Goal: Task Accomplishment & Management: Use online tool/utility

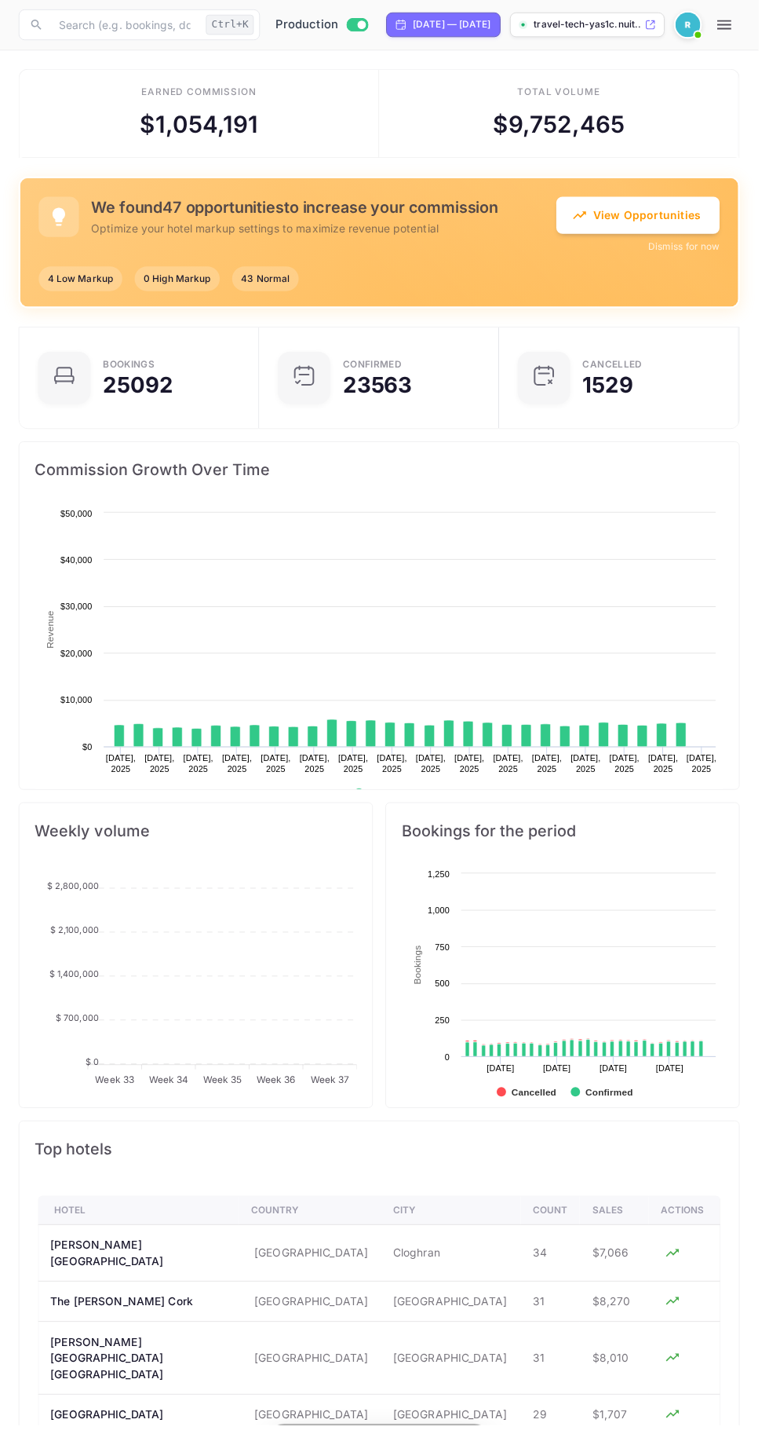
scroll to position [254, 358]
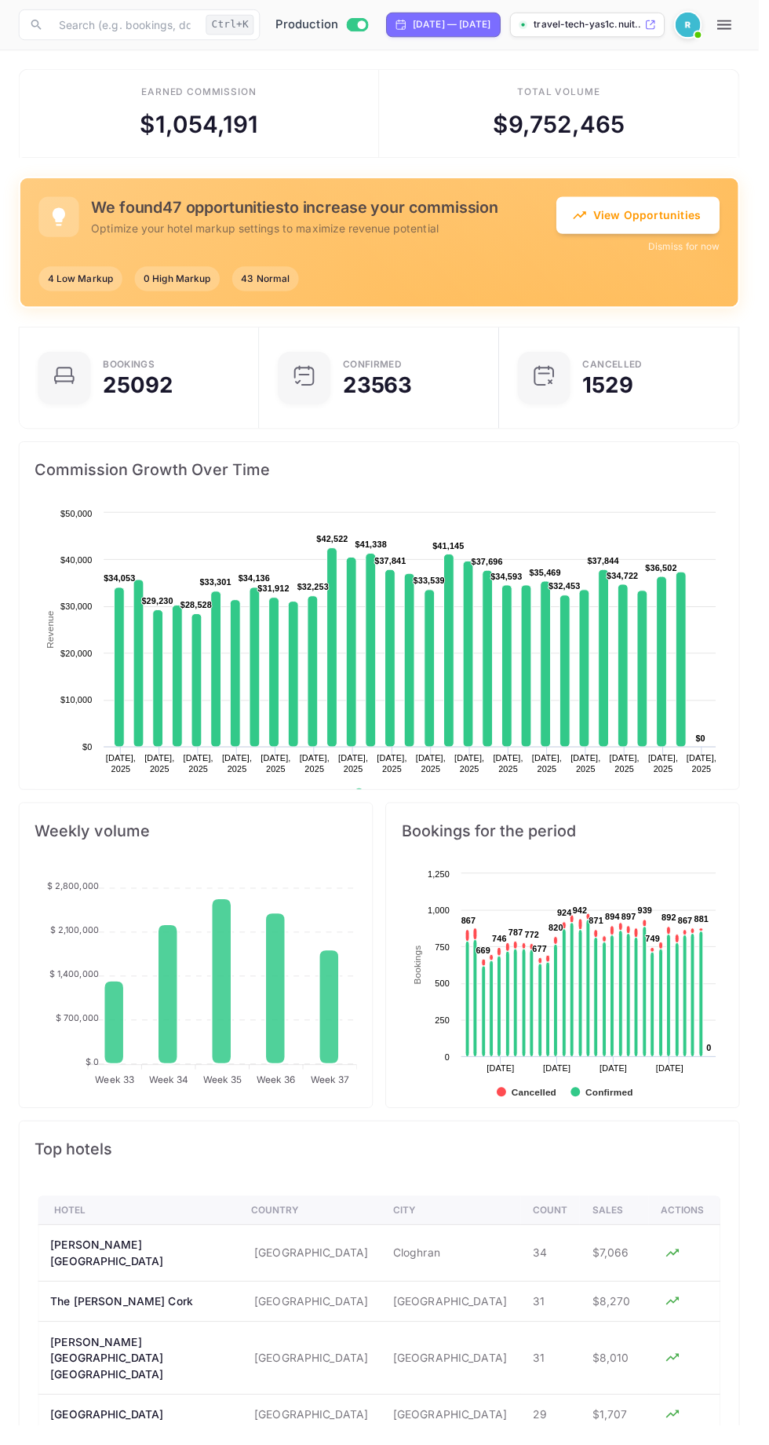
click at [659, 219] on button "View Opportunities" at bounding box center [647, 218] width 166 height 38
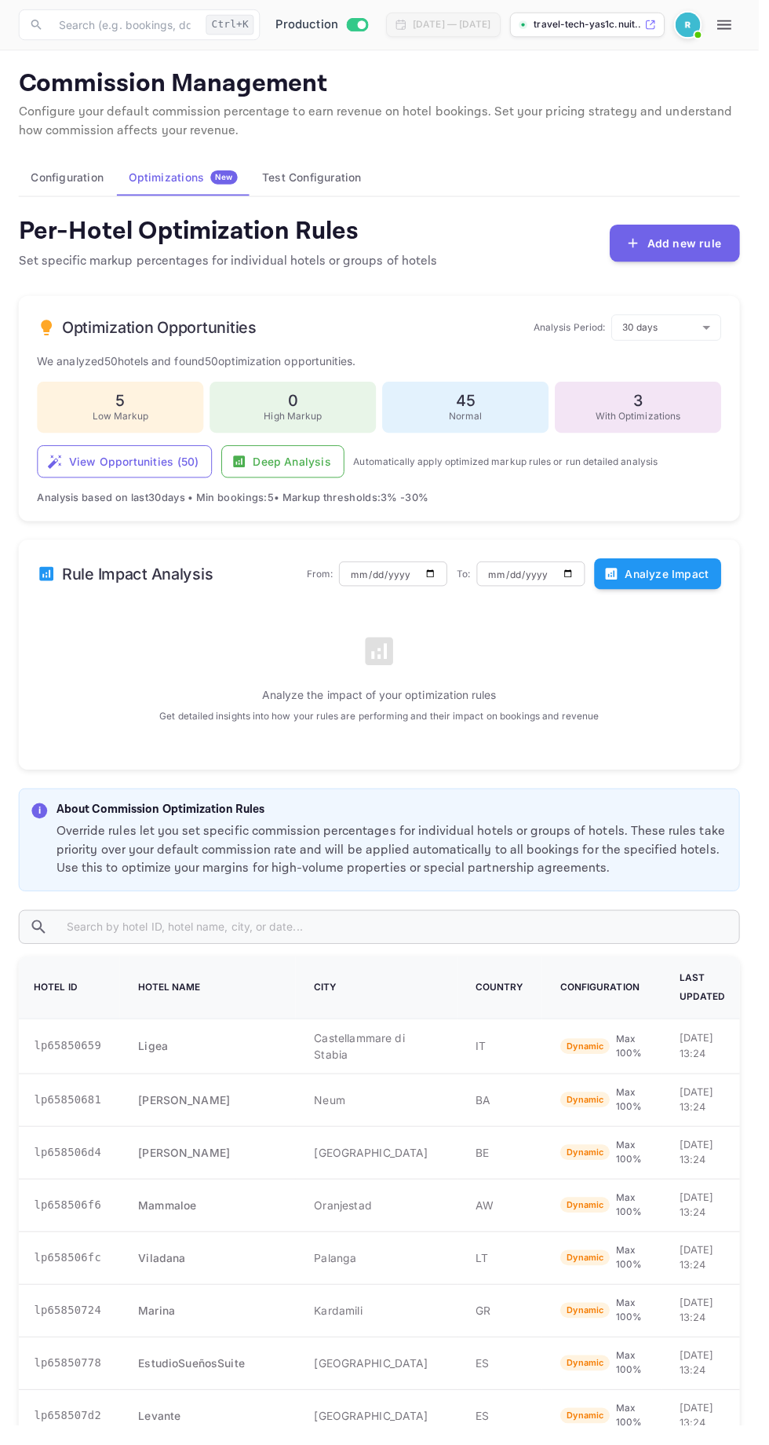
click at [671, 577] on button "Analyze Impact" at bounding box center [667, 581] width 129 height 31
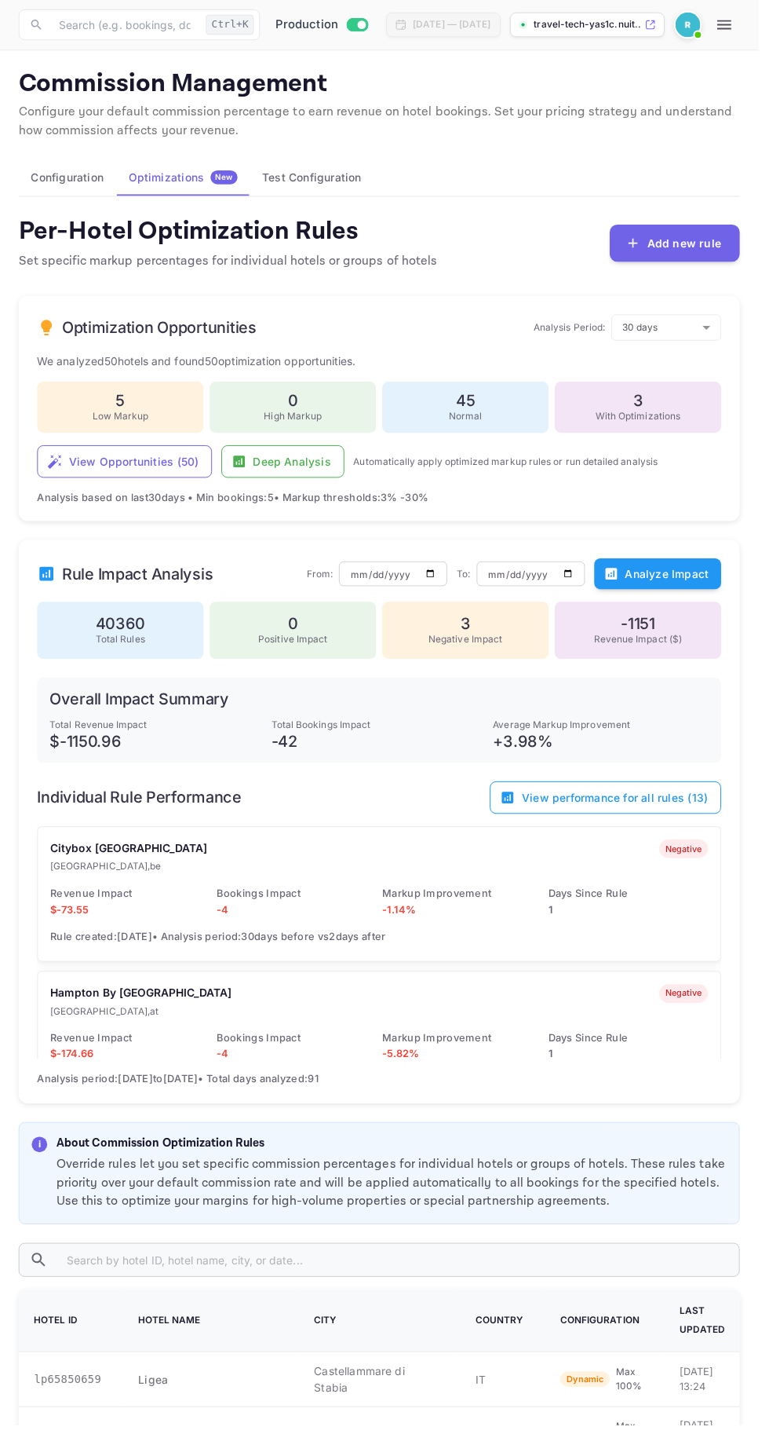
click at [674, 808] on button "View performance for all rules ( 13 )" at bounding box center [614, 808] width 235 height 33
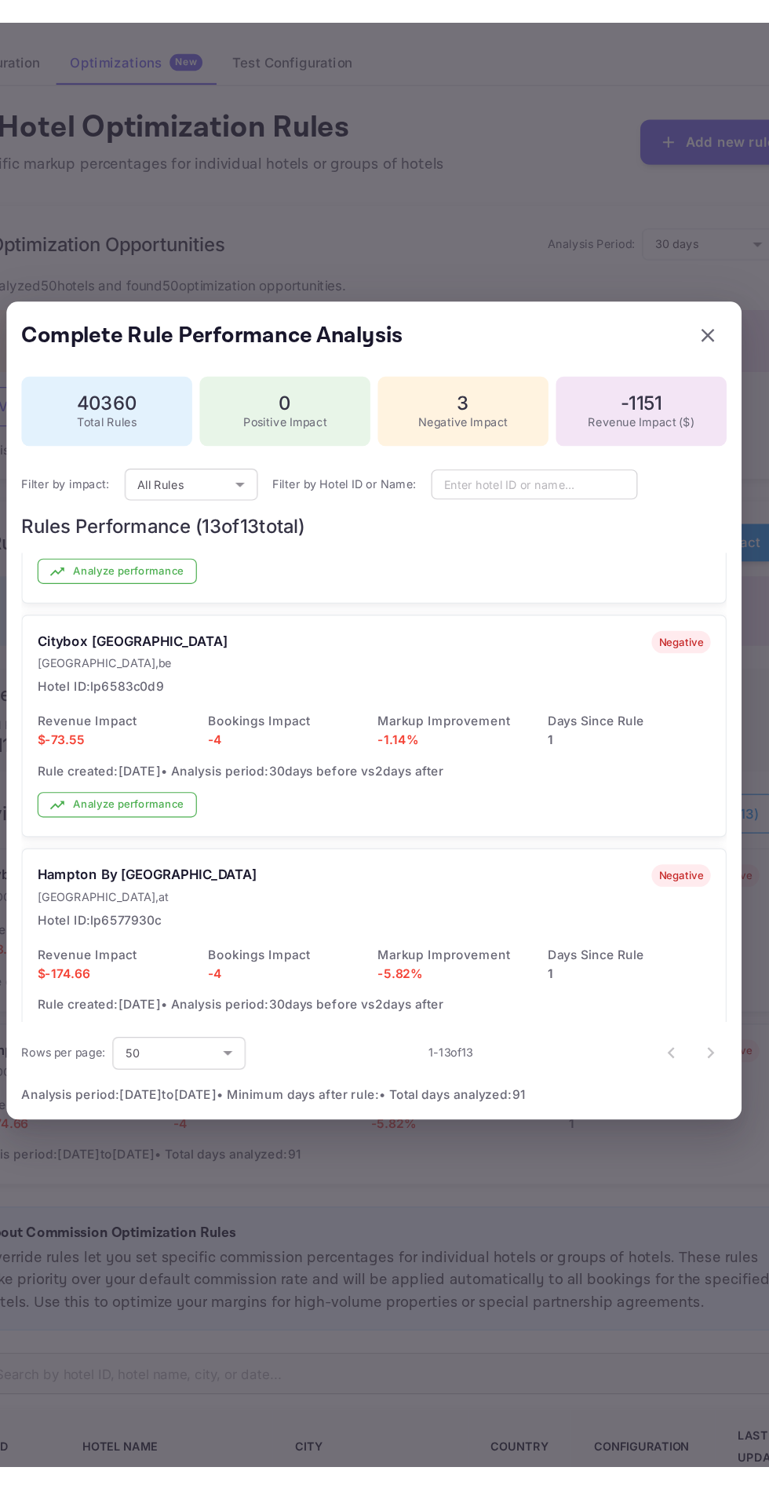
scroll to position [2130, 0]
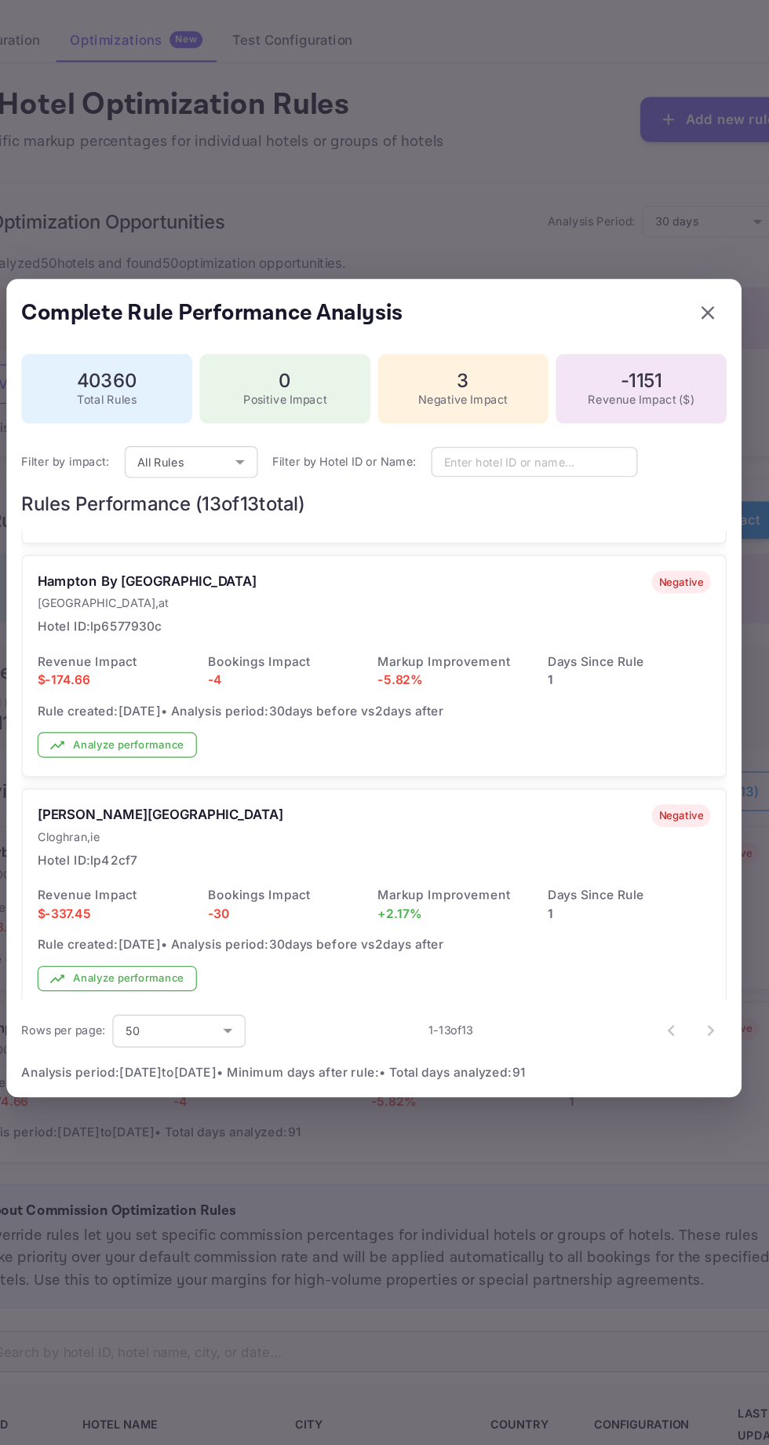
click at [450, 1164] on div at bounding box center [384, 722] width 769 height 1445
